Goal: Information Seeking & Learning: Learn about a topic

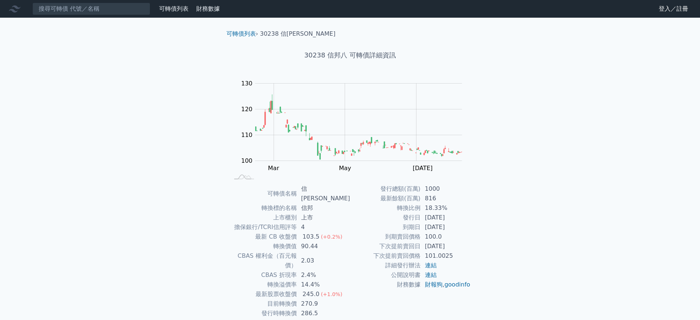
scroll to position [21, 0]
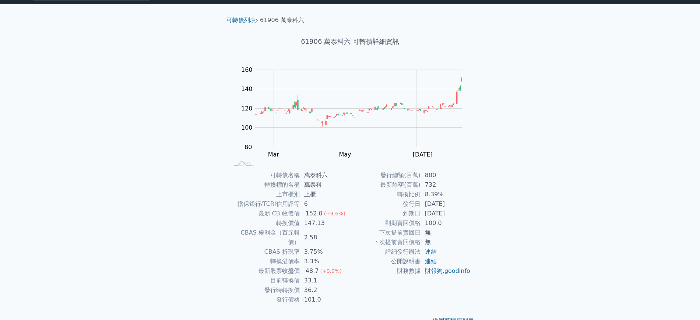
scroll to position [21, 0]
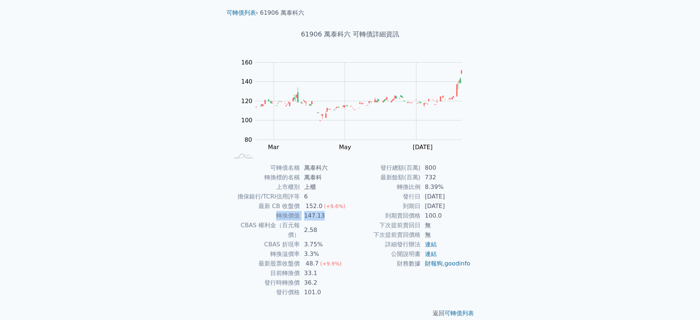
drag, startPoint x: 278, startPoint y: 215, endPoint x: 345, endPoint y: 217, distance: 66.7
click at [346, 216] on tr "轉換價值 147.13" at bounding box center [289, 216] width 121 height 10
click at [343, 218] on td "147.13" at bounding box center [325, 216] width 50 height 10
click at [300, 278] on tr "發行時轉換價 36.2" at bounding box center [289, 283] width 121 height 10
click at [323, 269] on tr "目前轉換價 33.1" at bounding box center [289, 274] width 121 height 10
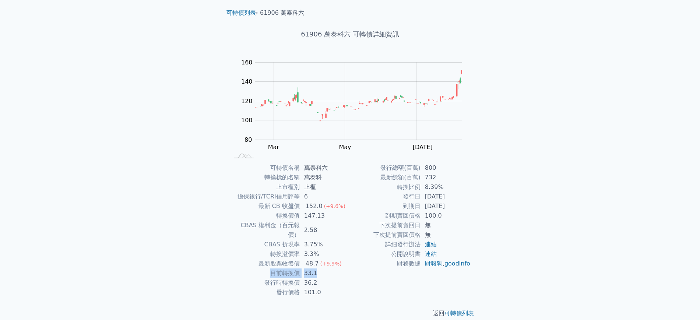
click at [323, 269] on td "33.1" at bounding box center [325, 274] width 50 height 10
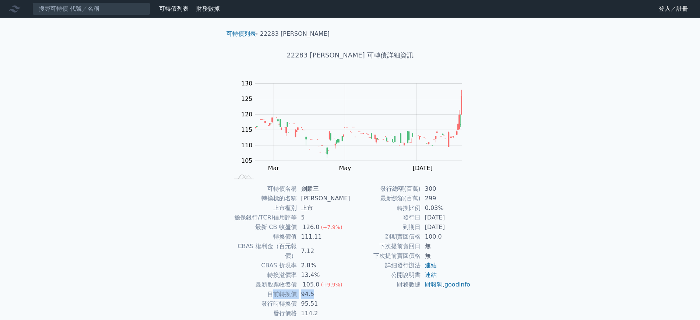
drag, startPoint x: 278, startPoint y: 283, endPoint x: 323, endPoint y: 283, distance: 45.7
click at [323, 290] on tr "目前轉換價 94.5" at bounding box center [289, 295] width 121 height 10
drag, startPoint x: 294, startPoint y: 294, endPoint x: 306, endPoint y: 286, distance: 14.1
click at [294, 299] on td "發行時轉換價" at bounding box center [262, 304] width 67 height 10
